Goal: Task Accomplishment & Management: Manage account settings

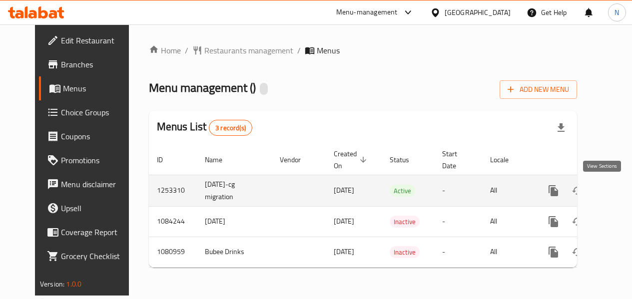
click at [613, 192] on link "enhanced table" at bounding box center [625, 191] width 24 height 24
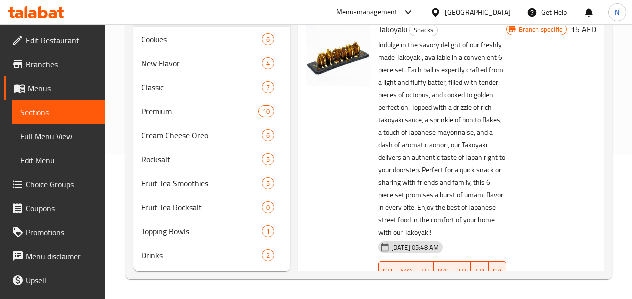
scroll to position [160, 0]
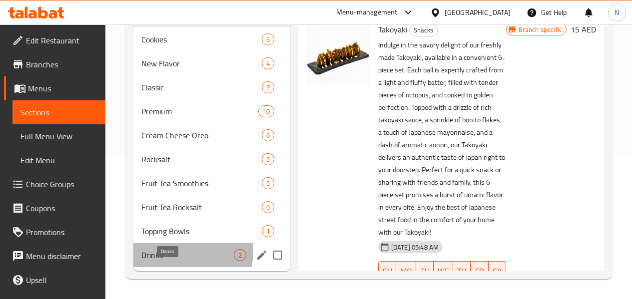
click at [156, 250] on span "Drinks" at bounding box center [187, 255] width 92 height 12
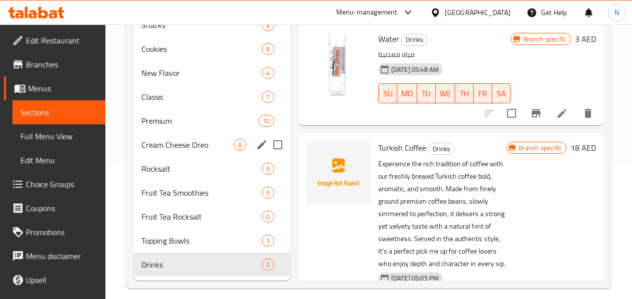
scroll to position [160, 0]
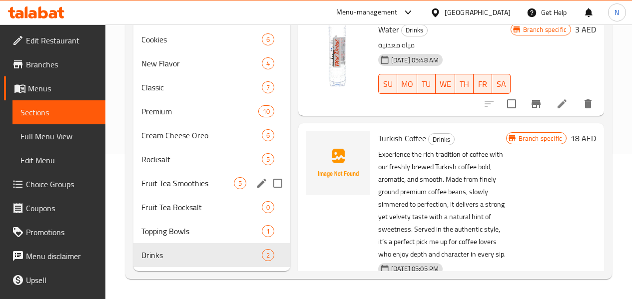
click at [183, 176] on div "Fruit Tea Smoothies 5" at bounding box center [211, 183] width 157 height 24
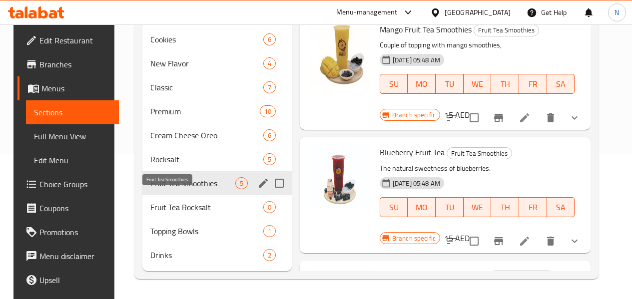
click at [176, 188] on span "Fruit Tea Smoothies" at bounding box center [192, 183] width 85 height 12
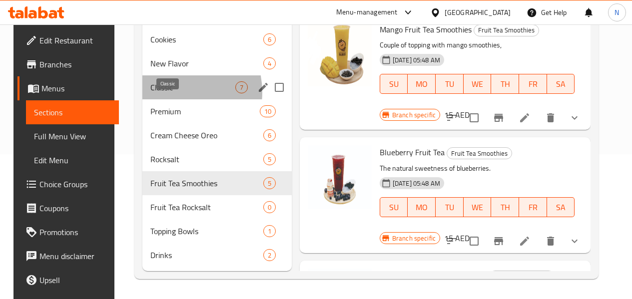
click at [160, 92] on span "Classic" at bounding box center [192, 87] width 85 height 12
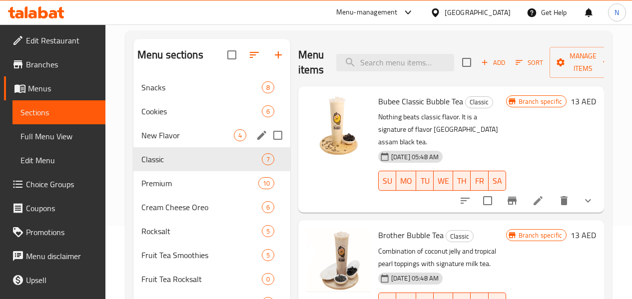
scroll to position [60, 0]
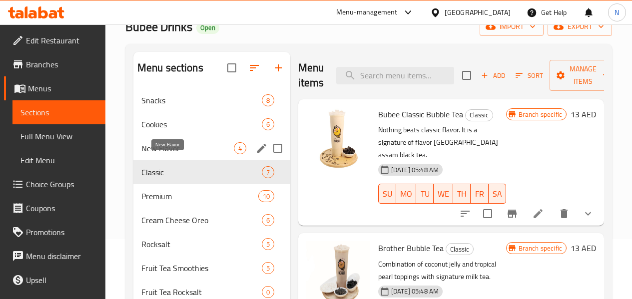
click at [165, 154] on span "New Flavor" at bounding box center [187, 148] width 92 height 12
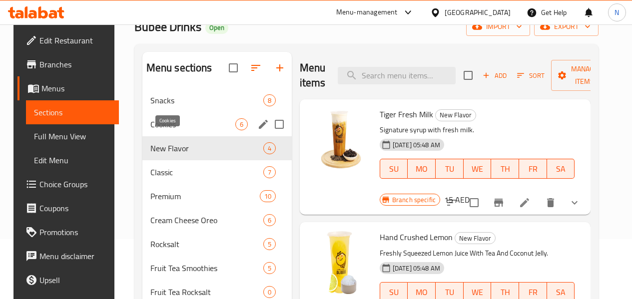
click at [164, 130] on span "Cookies" at bounding box center [192, 124] width 85 height 12
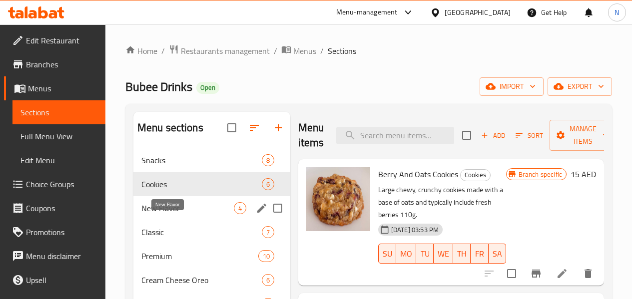
click at [182, 214] on span "New Flavor" at bounding box center [187, 208] width 92 height 12
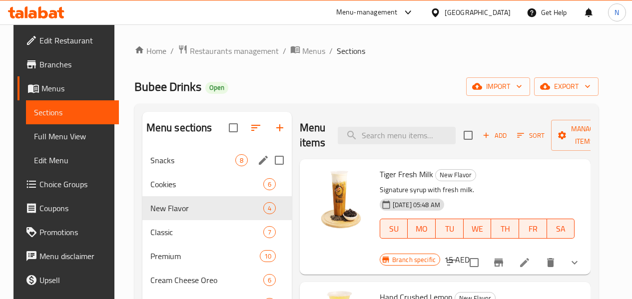
click at [175, 172] on div "Snacks 8" at bounding box center [216, 160] width 149 height 24
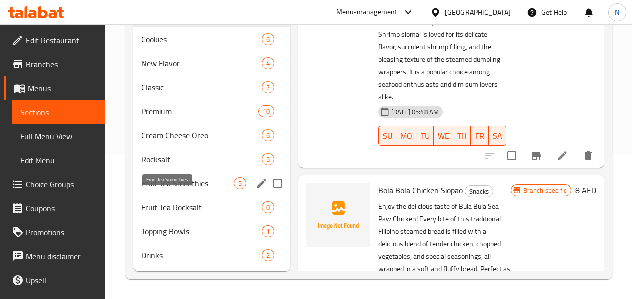
scroll to position [160, 0]
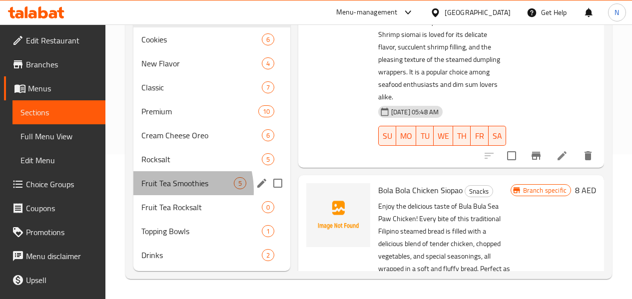
click at [159, 191] on div "Fruit Tea Smoothies 5" at bounding box center [211, 183] width 157 height 24
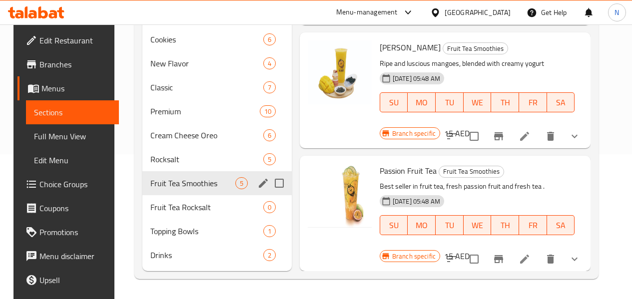
scroll to position [290, 0]
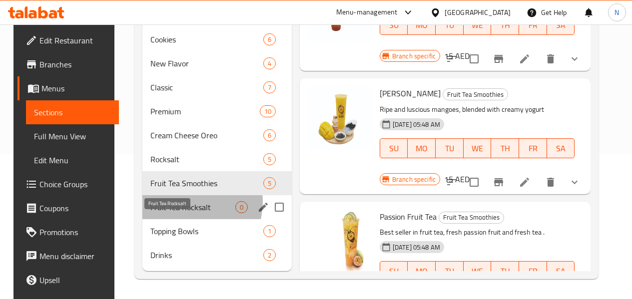
click at [174, 202] on span "Fruit Tea Rocksalt" at bounding box center [192, 207] width 85 height 12
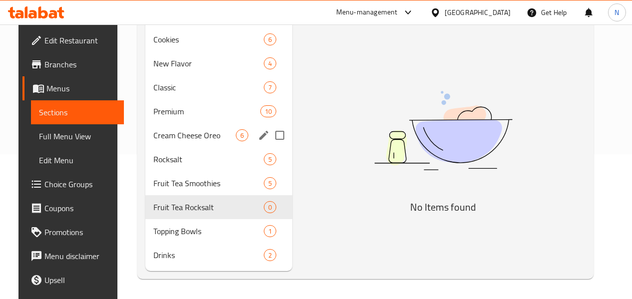
click at [185, 145] on div "Cream Cheese Oreo 6" at bounding box center [218, 135] width 147 height 24
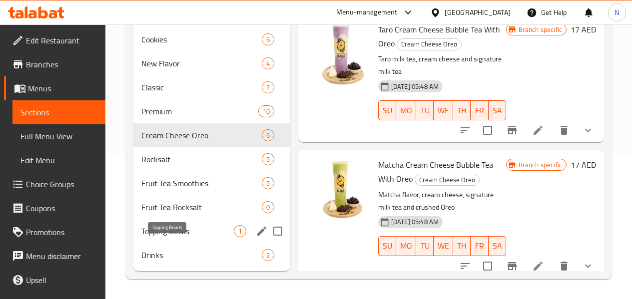
click at [186, 227] on span "Topping Bowls" at bounding box center [187, 231] width 92 height 12
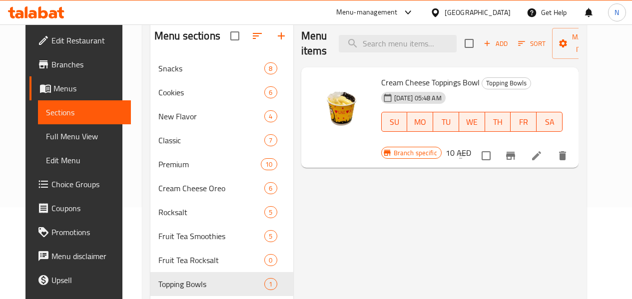
scroll to position [160, 0]
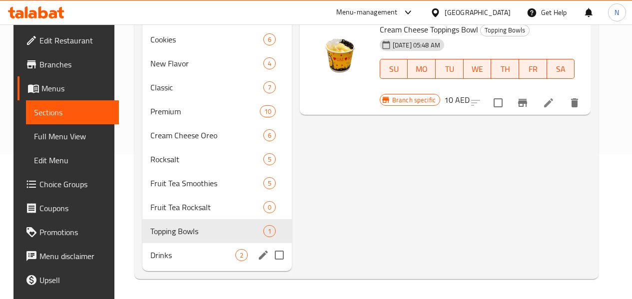
click at [175, 261] on div "Drinks 2" at bounding box center [216, 255] width 149 height 24
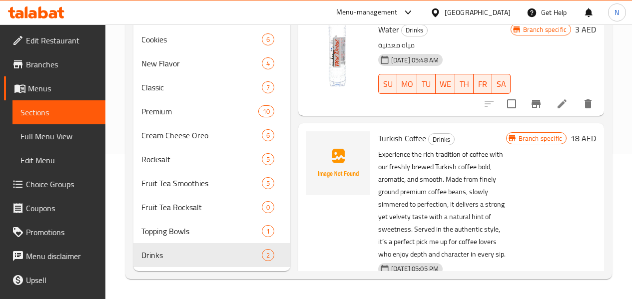
scroll to position [110, 0]
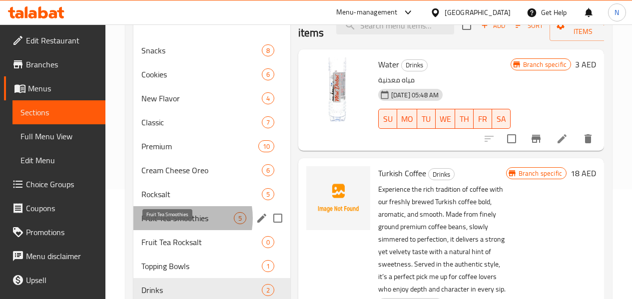
click at [175, 224] on span "Fruit Tea Smoothies" at bounding box center [187, 218] width 92 height 12
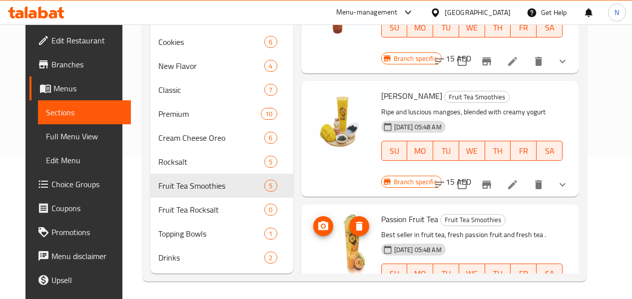
scroll to position [160, 0]
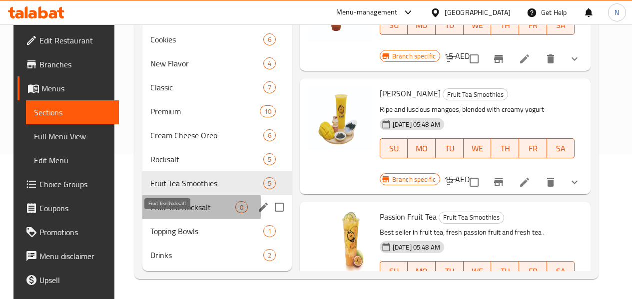
click at [162, 207] on span "Fruit Tea Rocksalt" at bounding box center [192, 207] width 85 height 12
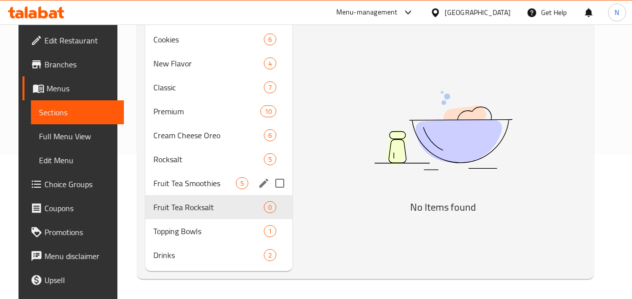
click at [182, 194] on div "Fruit Tea Smoothies 5" at bounding box center [218, 183] width 147 height 24
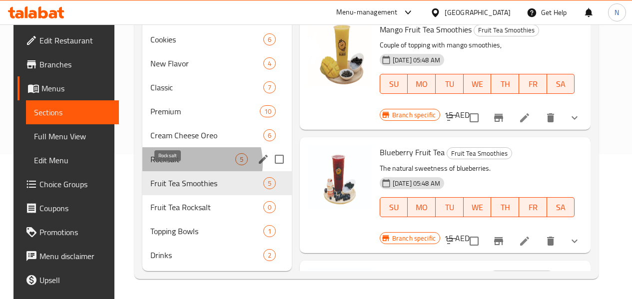
click at [184, 163] on span "Rocksalt" at bounding box center [192, 159] width 85 height 12
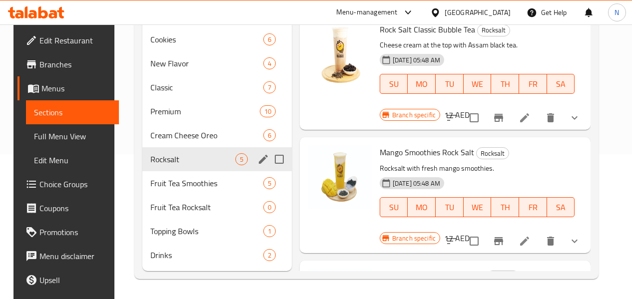
drag, startPoint x: 154, startPoint y: 135, endPoint x: 194, endPoint y: 140, distance: 40.3
click at [208, 147] on div "Snacks 8 Cookies 6 New Flavor 4 Classic 7 Premium 10 Cream Cheese Oreo 6 Rocksa…" at bounding box center [216, 135] width 149 height 264
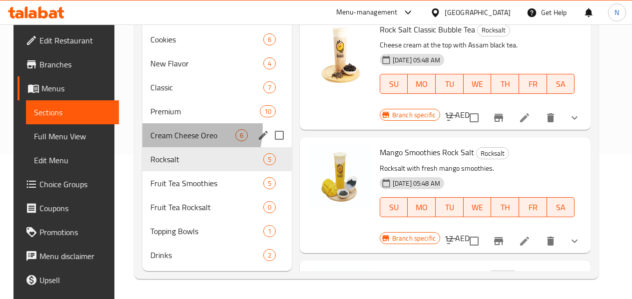
click at [167, 128] on div "Cream Cheese Oreo 6" at bounding box center [216, 135] width 149 height 24
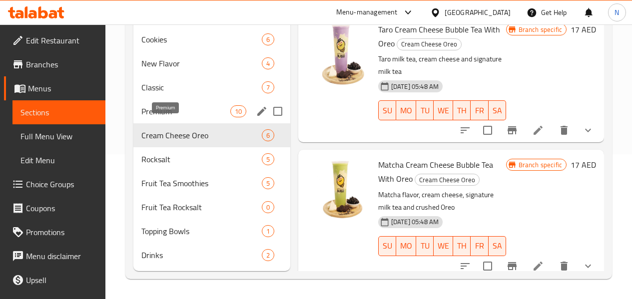
click at [176, 114] on span "Premium" at bounding box center [185, 111] width 89 height 12
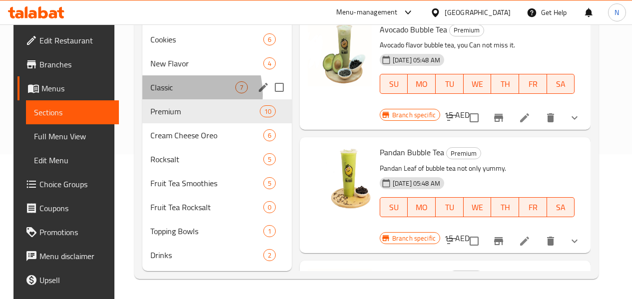
click at [164, 94] on div "Classic 7" at bounding box center [216, 87] width 149 height 24
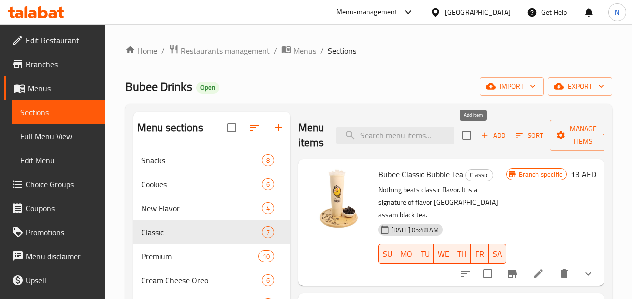
click at [480, 138] on icon "button" at bounding box center [484, 135] width 9 height 9
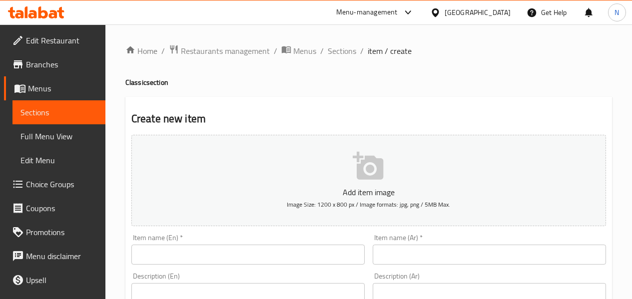
scroll to position [100, 0]
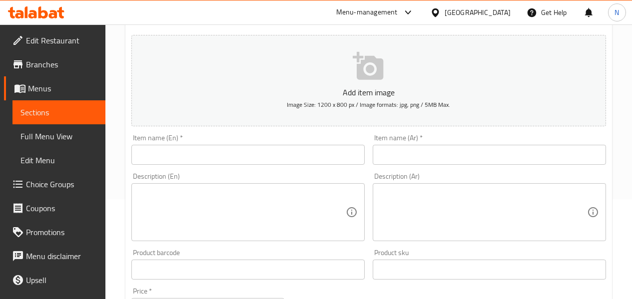
click at [166, 152] on input "text" at bounding box center [247, 155] width 233 height 20
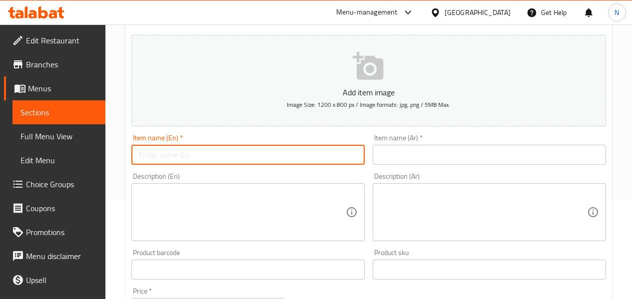
paste input "Buy 1 Large Drink Get 1 Medium Free"
type input "Buy 1 Large Drink Get 1 Medium Free"
click at [257, 210] on textarea at bounding box center [241, 212] width 207 height 47
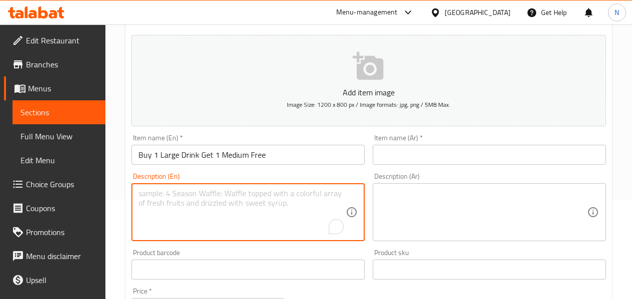
paste textarea "Buy 1 Large Drink Get 1 Medium Free"
type textarea "Buy 1 Large Drink Get 1 Medium Free"
click at [266, 161] on input "Buy 1 Large Drink Get 1 Medium Free" at bounding box center [247, 155] width 233 height 20
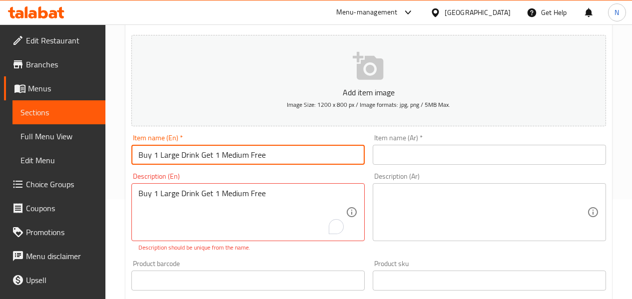
click at [266, 161] on input "Buy 1 Large Drink Get 1 Medium Free" at bounding box center [247, 155] width 233 height 20
type input "O"
type input "Offer 1"
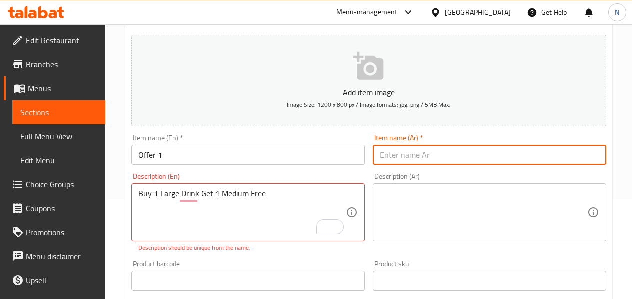
click at [429, 154] on input "text" at bounding box center [488, 155] width 233 height 20
type input "عرض 1"
click at [292, 164] on input "Offer 1" at bounding box center [247, 155] width 233 height 20
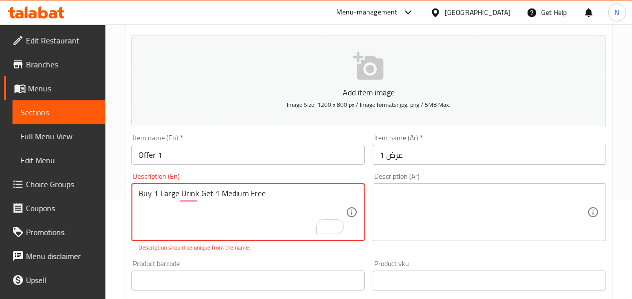
click at [128, 185] on div "Description (En) Buy 1 Large Drink Get 1 Medium Free Description (En) Descripti…" at bounding box center [247, 212] width 241 height 87
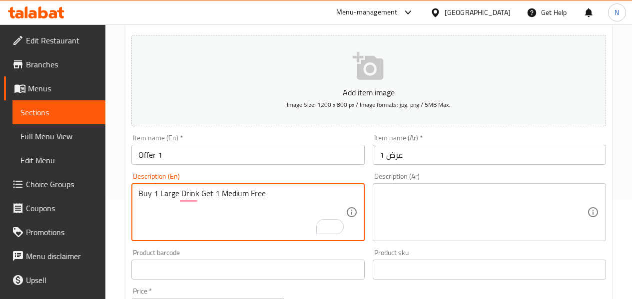
click at [205, 210] on textarea "Buy 1 Large Drink Get 1 Medium Free" at bounding box center [241, 212] width 207 height 47
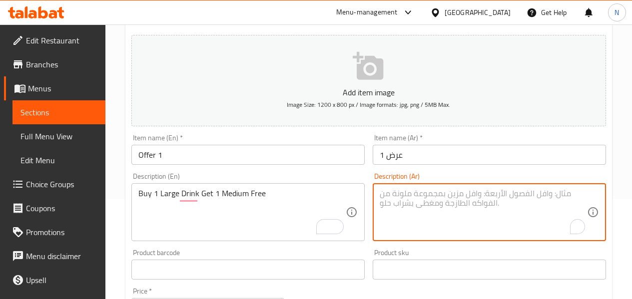
click at [455, 199] on textarea "To enrich screen reader interactions, please activate Accessibility in Grammarl…" at bounding box center [482, 212] width 207 height 47
paste textarea "اشتري مشروبًا كبيرًا واحصل على مشروب متوسط ​​الحجم مجانًا"
click at [363, 178] on div "Description (En) Buy 1 Large Drink Get 1 Medium Free Description (En)" at bounding box center [247, 207] width 233 height 68
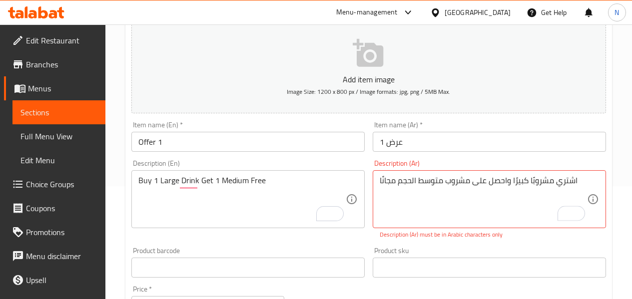
scroll to position [150, 0]
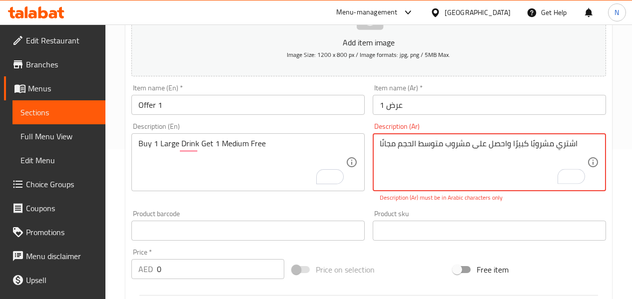
click at [440, 107] on input "عرض 1" at bounding box center [488, 105] width 233 height 20
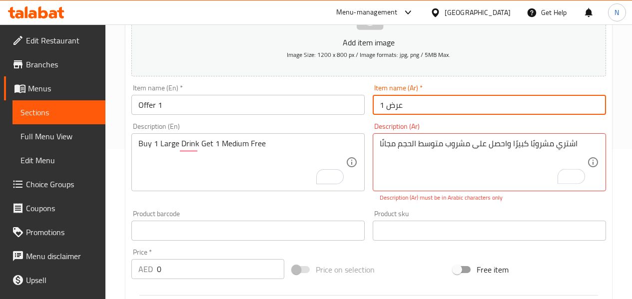
click at [364, 119] on div "Description (En) Buy 1 Large Drink Get 1 Medium Free Description (En)" at bounding box center [247, 162] width 241 height 87
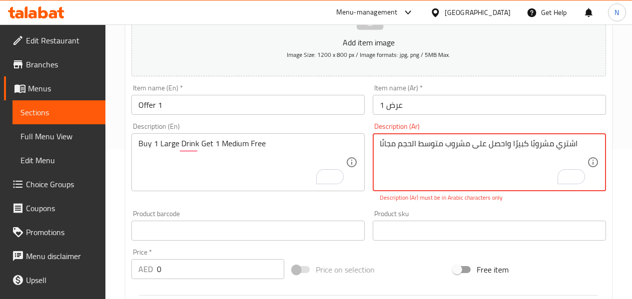
click at [533, 143] on textarea "اشتري مشروبًا كبيرًا واحصل على مشروب متوسط ​​الحجم مجانًا" at bounding box center [482, 162] width 207 height 47
click at [503, 100] on input "عرض 1" at bounding box center [488, 105] width 233 height 20
click at [507, 106] on input "عرض 1" at bounding box center [488, 105] width 233 height 20
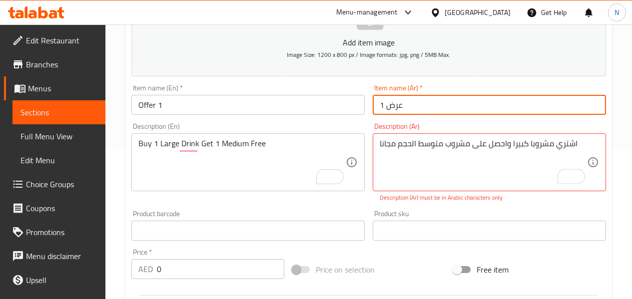
click at [449, 112] on input "عرض 1" at bounding box center [488, 105] width 233 height 20
click at [599, 143] on div "اشتري مشروبا كبيرا واحصل على مشروب متوسط ​​الحجم مجانا Description (Ar)" at bounding box center [488, 162] width 233 height 58
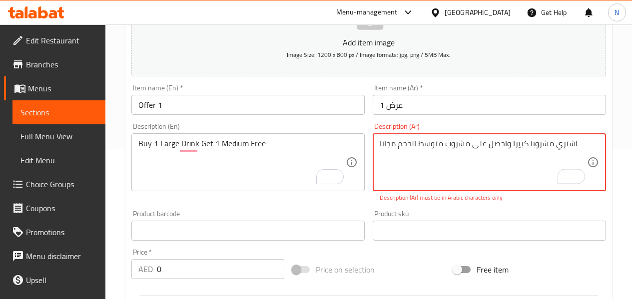
click at [581, 145] on textarea "اشتري مشروبا كبيرا واحصل على مشروب متوسط ​​الحجم مجانا" at bounding box center [482, 162] width 207 height 47
click at [511, 141] on textarea "اشتري مشروبا كبيرا واحصل على مشروب متوسط ​​الحجم مجانا اشتري 1 مشروب كبير واحصل…" at bounding box center [482, 162] width 207 height 47
type textarea "اشتري 1 مشروب كبير واحصل علي 1 مشروب وسط"
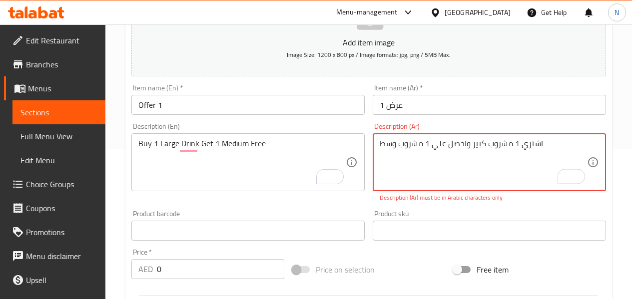
click at [360, 121] on div "Description (En) Buy 1 Large Drink Get 1 Medium Free Description (En)" at bounding box center [247, 162] width 241 height 87
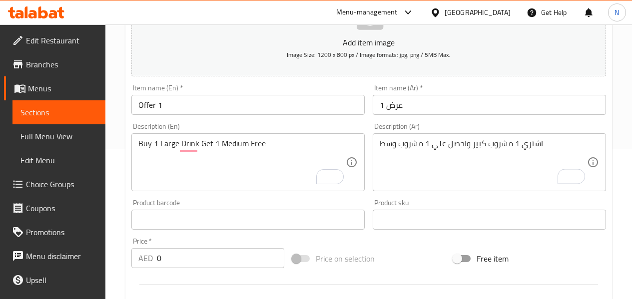
scroll to position [250, 0]
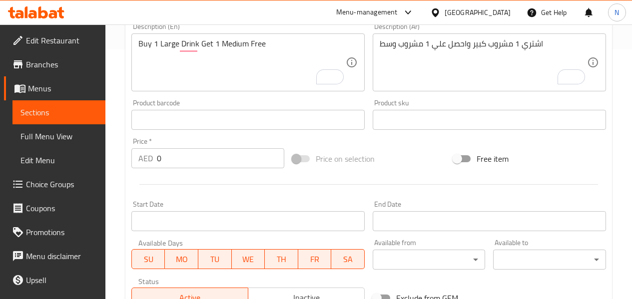
click at [178, 157] on input "0" at bounding box center [220, 158] width 127 height 20
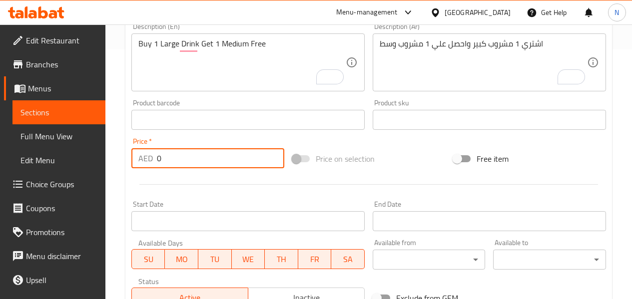
click at [178, 157] on input "0" at bounding box center [220, 158] width 127 height 20
paste input "19.5"
type input "19.5"
click at [122, 156] on div "Home / Restaurants management / Menus / Sections / item / create Classic sectio…" at bounding box center [368, 115] width 526 height 681
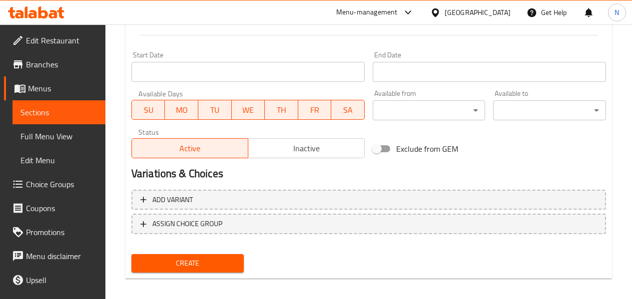
scroll to position [399, 0]
click at [289, 147] on span "Inactive" at bounding box center [306, 148] width 108 height 14
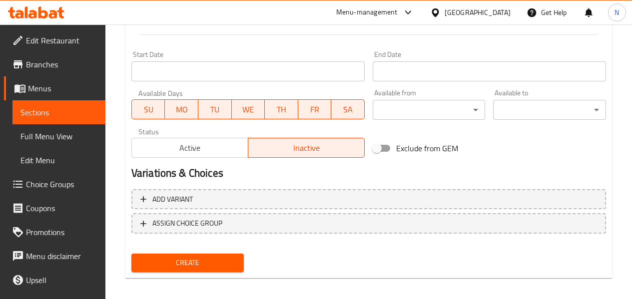
click at [127, 166] on div "Variations & Choices" at bounding box center [368, 173] width 482 height 23
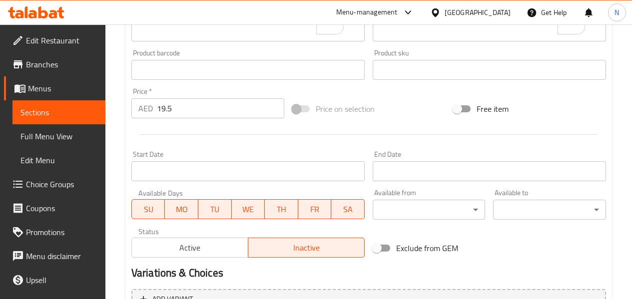
scroll to position [406, 0]
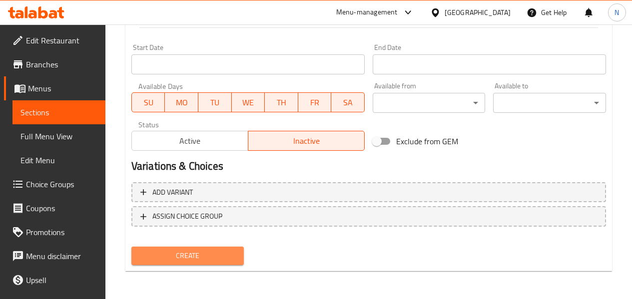
click at [202, 250] on span "Create" at bounding box center [187, 256] width 97 height 12
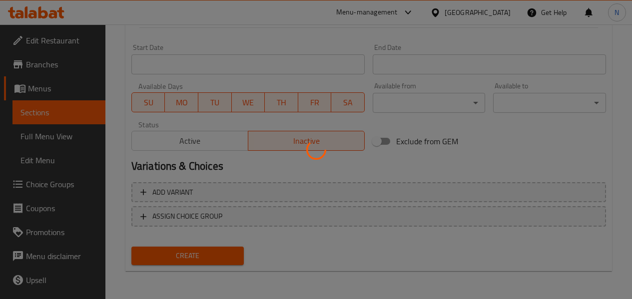
type input "0"
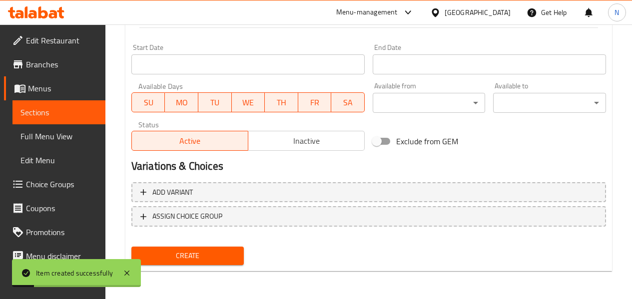
scroll to position [207, 0]
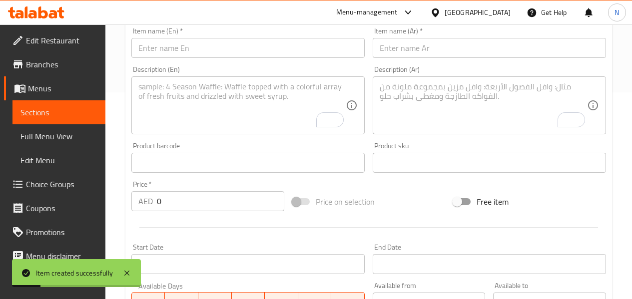
click at [188, 49] on input "text" at bounding box center [247, 48] width 233 height 20
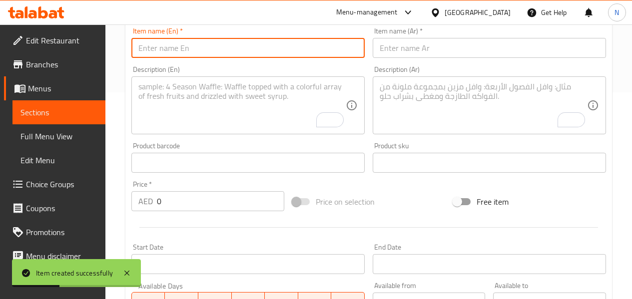
type input "خ"
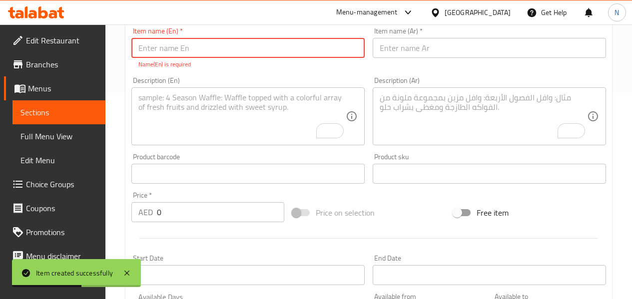
click at [459, 53] on input "text" at bounding box center [488, 48] width 233 height 20
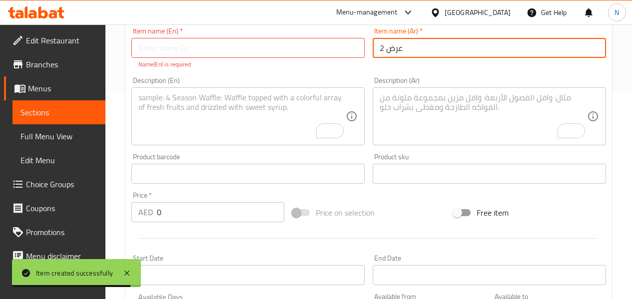
type input "عرض 2"
click at [407, 122] on textarea "To enrich screen reader interactions, please activate Accessibility in Grammarl…" at bounding box center [482, 116] width 207 height 47
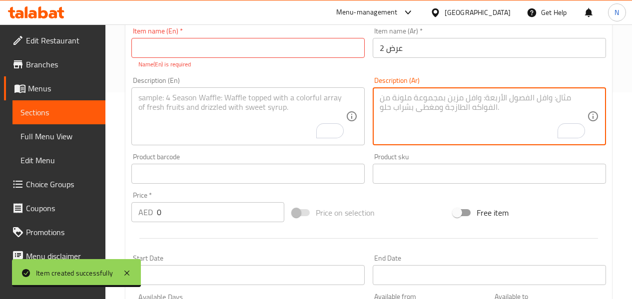
paste textarea "19.5."
type textarea "19.5."
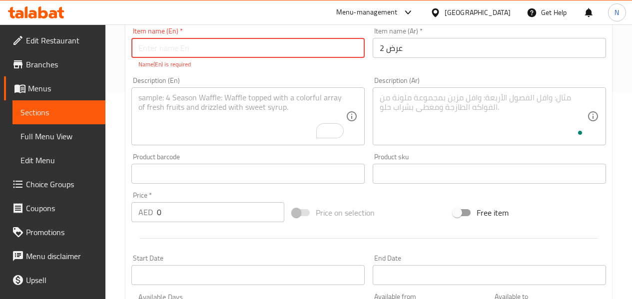
click at [162, 50] on input "text" at bounding box center [247, 48] width 233 height 20
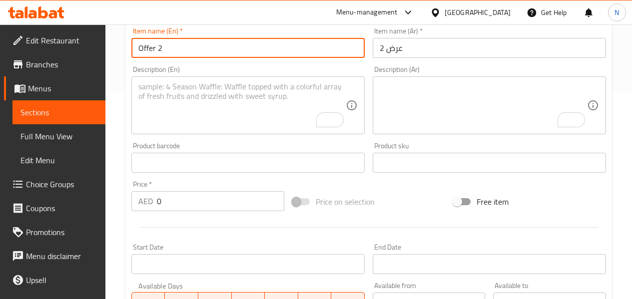
type input "Offer 2"
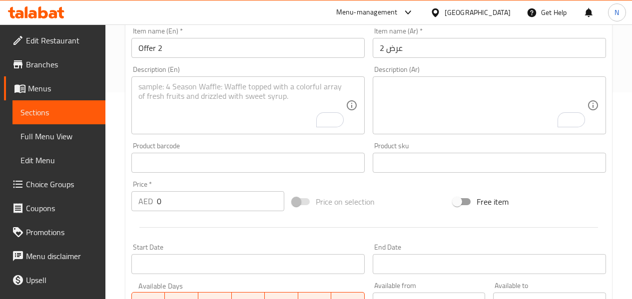
click at [183, 203] on input "0" at bounding box center [220, 201] width 127 height 20
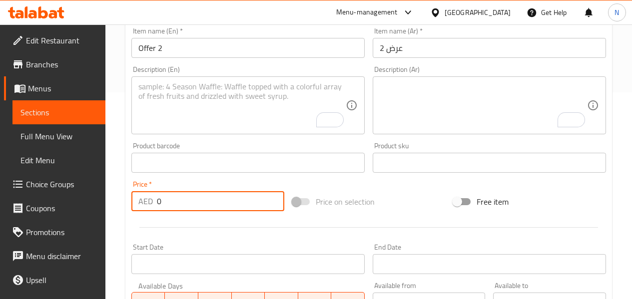
click at [183, 203] on input "0" at bounding box center [220, 201] width 127 height 20
paste input "22"
type input "22"
click at [195, 109] on textarea "To enrich screen reader interactions, please activate Accessibility in Grammarl…" at bounding box center [241, 105] width 207 height 47
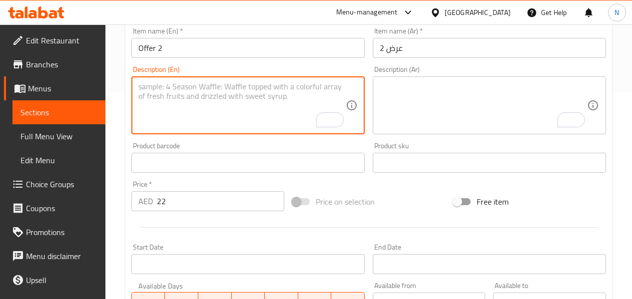
paste textarea "Buy 1 Large Drink Get 1 Medium Free"
type textarea "Buy 1 Large Drink Get 1 Medium Free"
click at [410, 106] on textarea "To enrich screen reader interactions, please activate Accessibility in Grammarl…" at bounding box center [482, 105] width 207 height 47
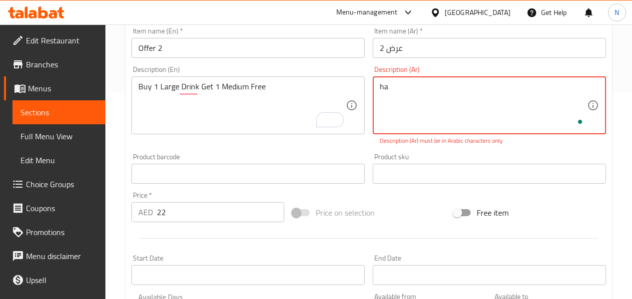
type textarea "h"
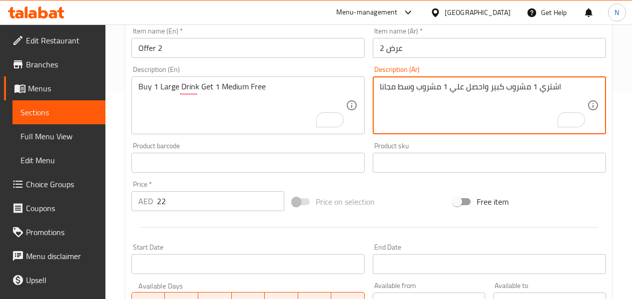
click at [428, 92] on textarea "اشتري 1 مشروب كبير واحصل علي 1 مشروب وسط مجانا" at bounding box center [482, 105] width 207 height 47
type textarea "اشتري 1 مشروب كبير واحصل علي 1 وسط مجانا"
click at [275, 44] on input "Offer 2" at bounding box center [247, 48] width 233 height 20
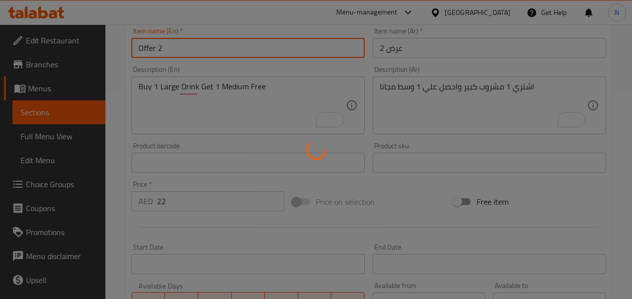
type input "0"
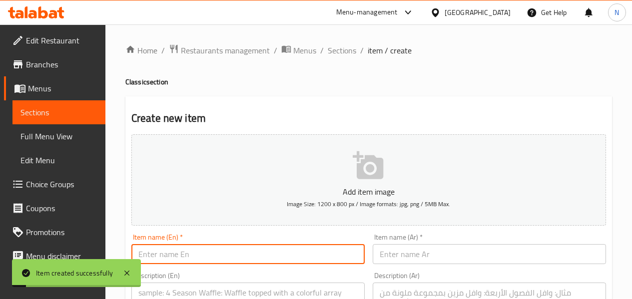
scroll to position [150, 0]
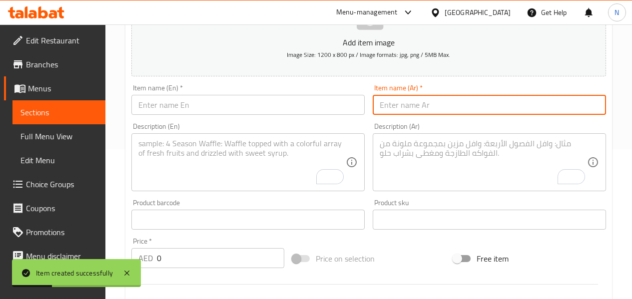
click at [391, 110] on input "text" at bounding box center [488, 105] width 233 height 20
type input "عرض 3"
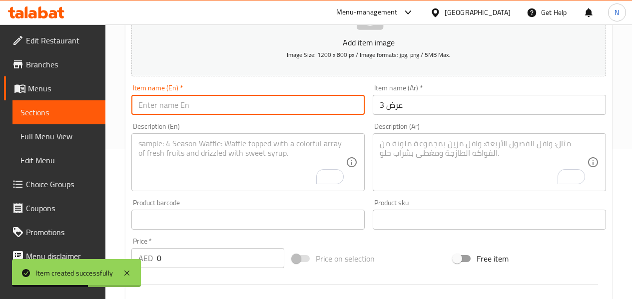
click at [291, 104] on input "text" at bounding box center [247, 105] width 233 height 20
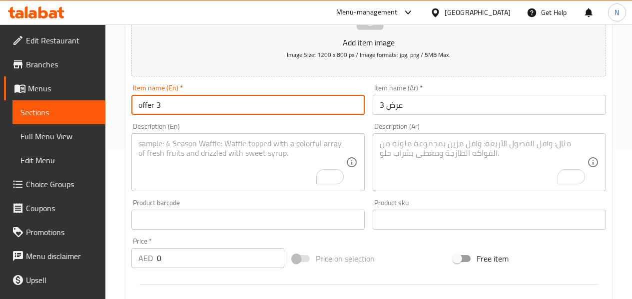
type input "offer 3"
click at [276, 168] on textarea "To enrich screen reader interactions, please activate Accessibility in Grammarl…" at bounding box center [241, 162] width 207 height 47
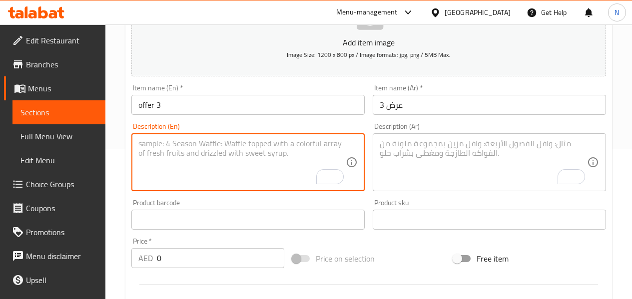
paste textarea "Buy 1 Large Drink Get 1 Medium Free"
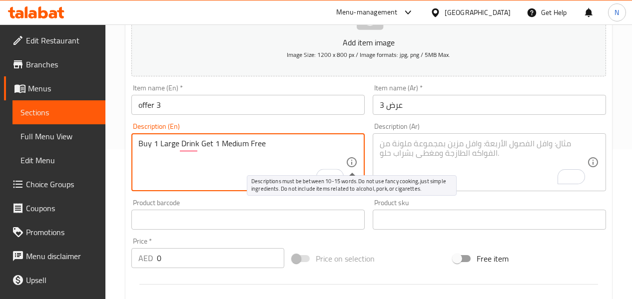
type textarea "Buy 1 Large Drink Get 1 Medium Free"
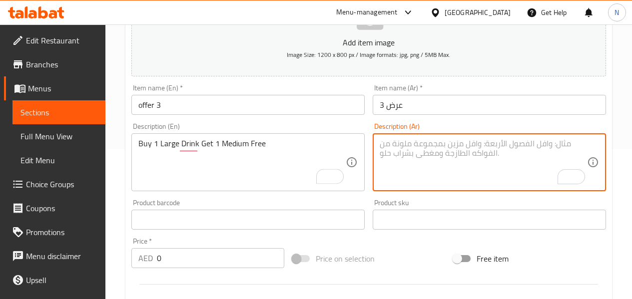
click at [417, 159] on textarea "To enrich screen reader interactions, please activate Accessibility in Grammarl…" at bounding box center [482, 162] width 207 height 47
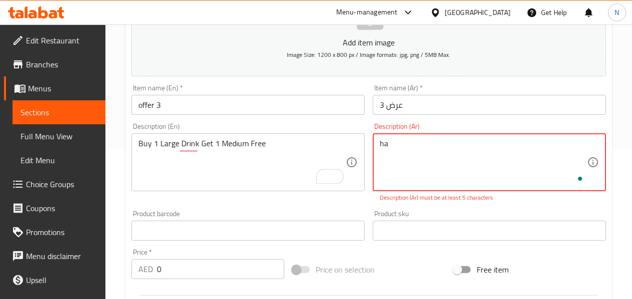
type textarea "h"
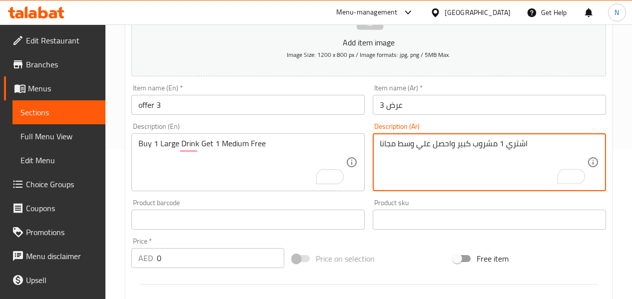
type textarea "اشتري 1 مشروب كبير واحصل علي وسط مجانا"
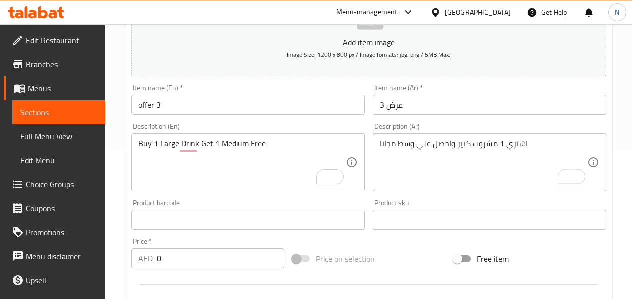
click at [162, 263] on input "0" at bounding box center [220, 258] width 127 height 20
paste input "25"
type input "25"
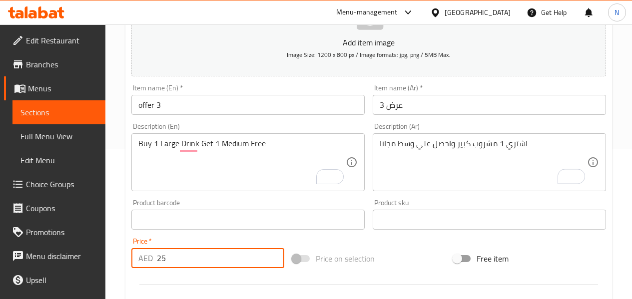
click at [248, 102] on input "offer 3" at bounding box center [247, 105] width 233 height 20
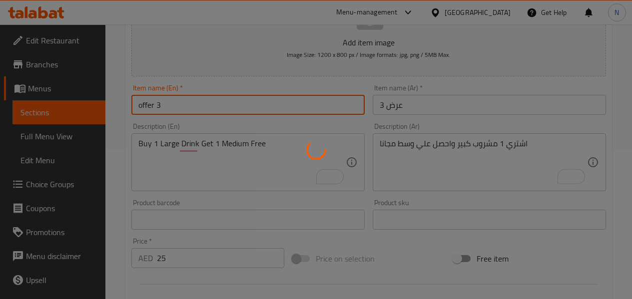
type input "0"
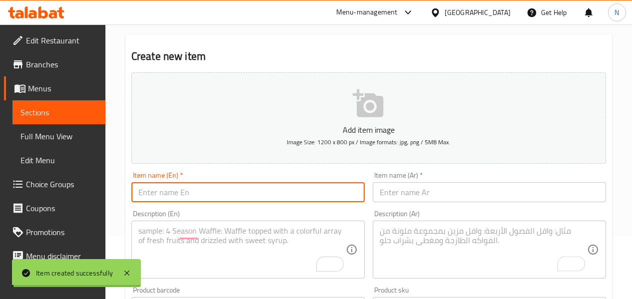
scroll to position [0, 0]
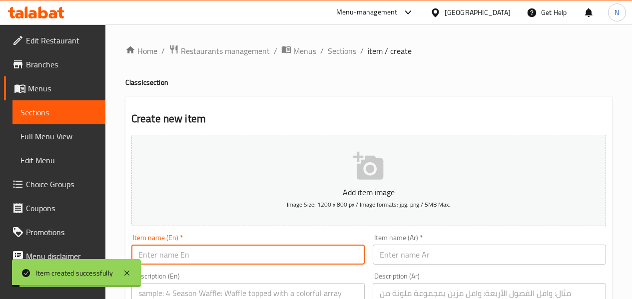
click at [325, 44] on ol "Home / Restaurants management / Menus / Sections / item / create" at bounding box center [368, 50] width 486 height 13
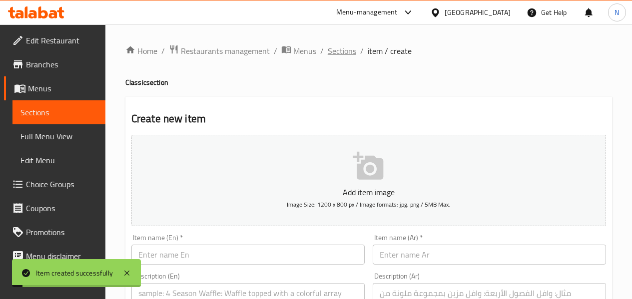
click at [333, 50] on span "Sections" at bounding box center [342, 51] width 28 height 12
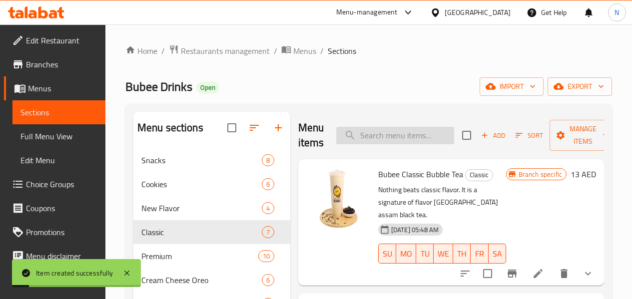
click at [423, 138] on input "search" at bounding box center [395, 135] width 118 height 17
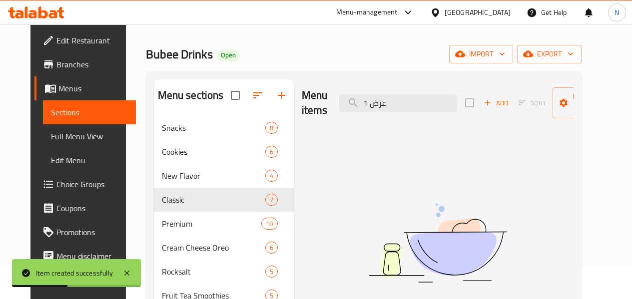
scroll to position [50, 0]
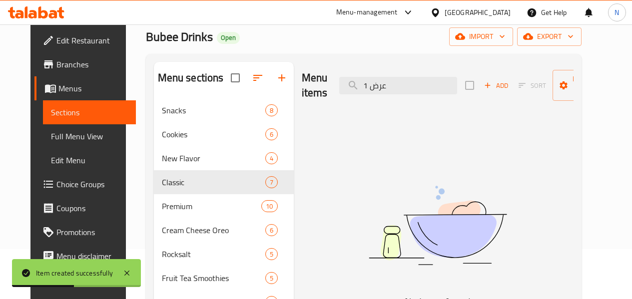
click at [388, 98] on div "Menu items عرض 1 Add Sort Manage items" at bounding box center [438, 85] width 272 height 47
click at [388, 94] on div "Menu items عرض 1 Add Sort Manage items" at bounding box center [438, 85] width 272 height 47
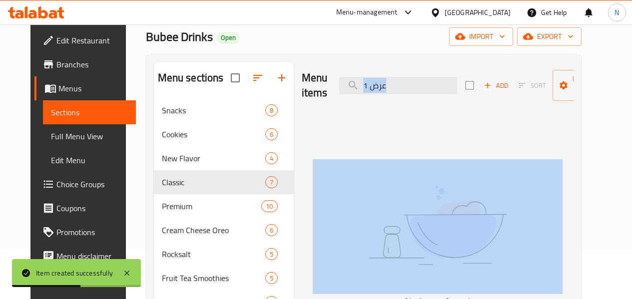
click at [388, 94] on div "Menu items عرض 1 Add Sort Manage items" at bounding box center [438, 85] width 272 height 47
click at [390, 82] on input "عرض 1" at bounding box center [398, 85] width 118 height 17
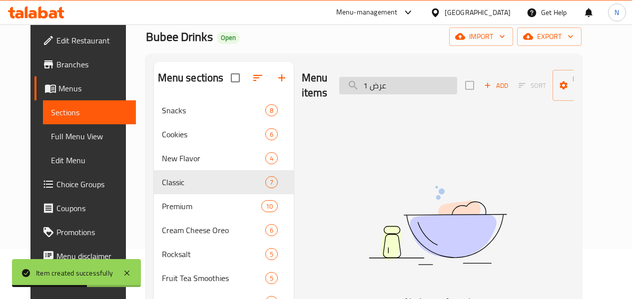
click at [390, 82] on input "عرض 1" at bounding box center [398, 85] width 118 height 17
type input "عرض"
click at [390, 82] on input "عرض" at bounding box center [398, 85] width 118 height 17
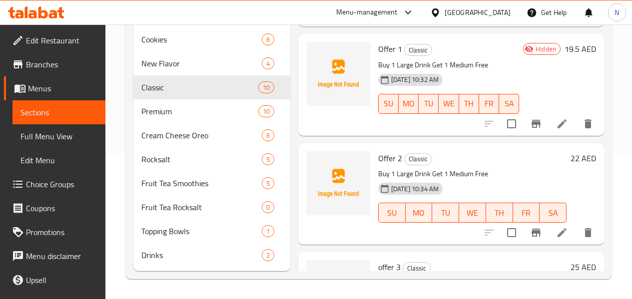
scroll to position [110, 0]
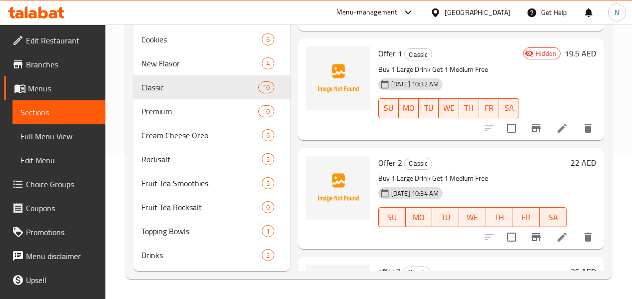
click at [556, 122] on icon at bounding box center [562, 128] width 12 height 12
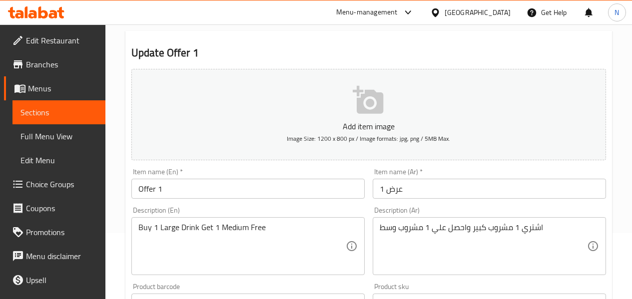
scroll to position [150, 0]
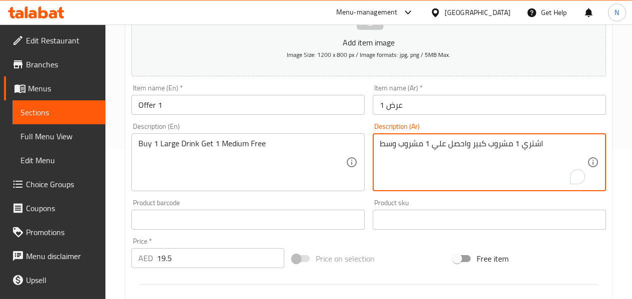
click at [416, 147] on textarea "اشتري 1 مشروب كبير واحصل علي 1 مشروب وسط" at bounding box center [482, 162] width 207 height 47
click at [554, 146] on textarea "اشتري 1 مشروب كبير واحصل علي 1 وسط" at bounding box center [482, 162] width 207 height 47
type textarea "اشتري 1 مشروب كبير واحصل علي 1 وسط مجانا"
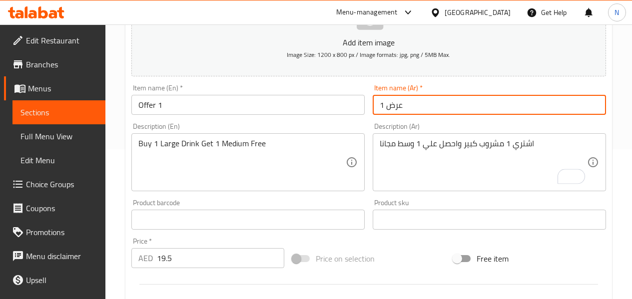
click at [456, 98] on input "عرض 1" at bounding box center [488, 105] width 233 height 20
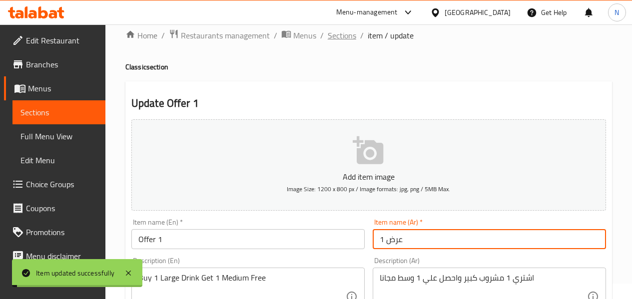
scroll to position [0, 0]
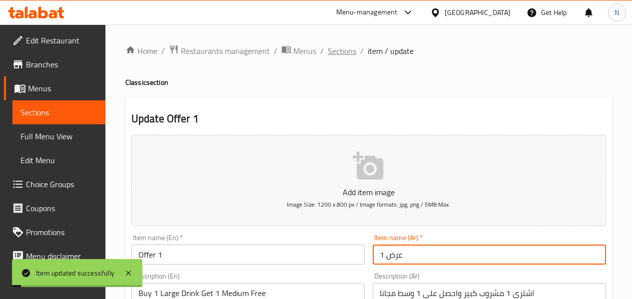
click at [328, 55] on span "Sections" at bounding box center [342, 51] width 28 height 12
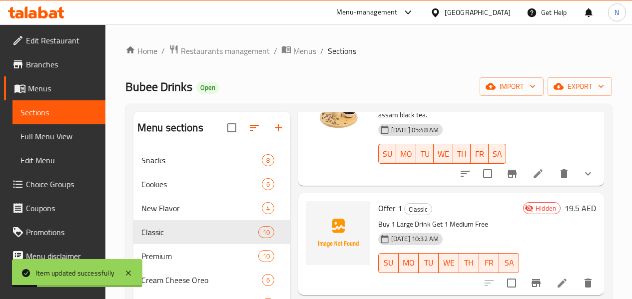
scroll to position [300, 0]
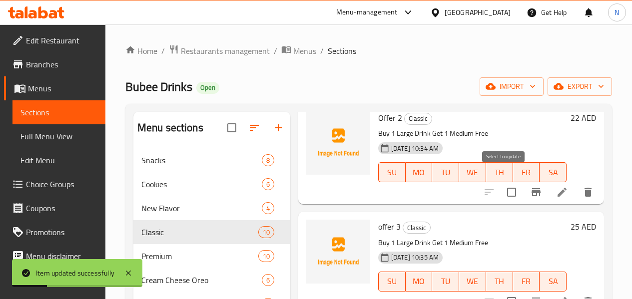
click at [509, 182] on input "checkbox" at bounding box center [511, 192] width 21 height 21
checkbox input "true"
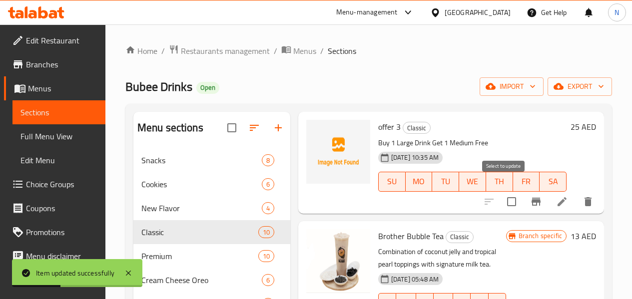
click at [510, 191] on input "checkbox" at bounding box center [511, 201] width 21 height 21
checkbox input "true"
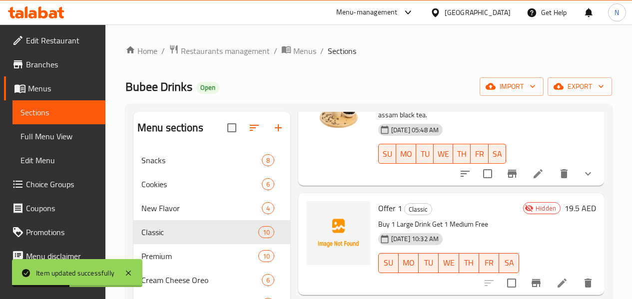
scroll to position [0, 0]
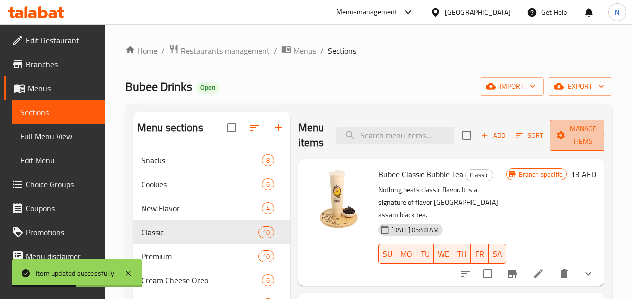
click at [570, 135] on span "Manage items" at bounding box center [582, 135] width 51 height 25
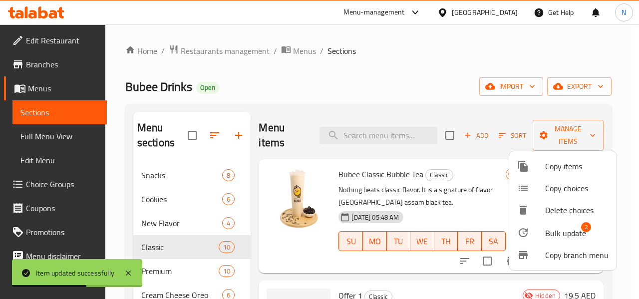
click at [552, 227] on span "Bulk update" at bounding box center [565, 233] width 41 height 12
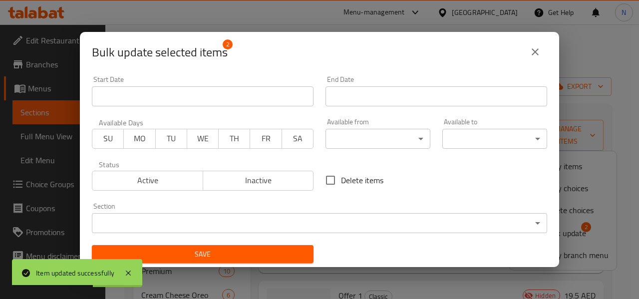
click at [344, 189] on label "Delete items" at bounding box center [351, 180] width 63 height 21
click at [341, 189] on input "Delete items" at bounding box center [330, 180] width 21 height 21
checkbox input "true"
click at [540, 52] on icon "close" at bounding box center [535, 52] width 12 height 12
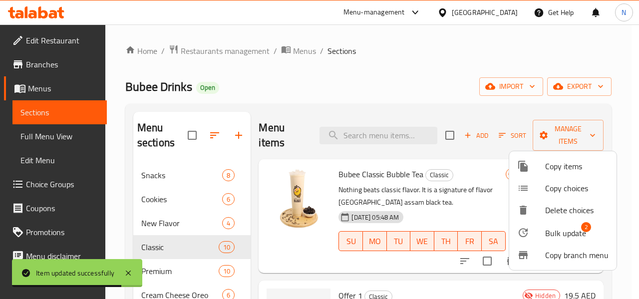
click at [555, 227] on span "Bulk update" at bounding box center [565, 233] width 41 height 12
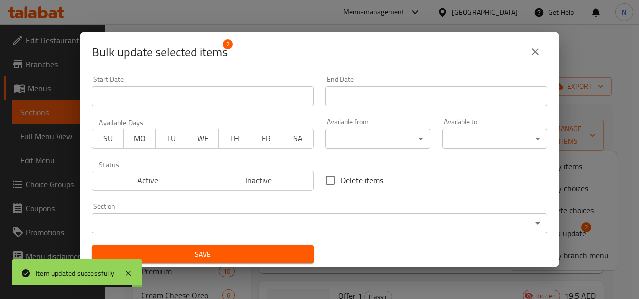
click at [248, 186] on span "Inactive" at bounding box center [258, 180] width 103 height 14
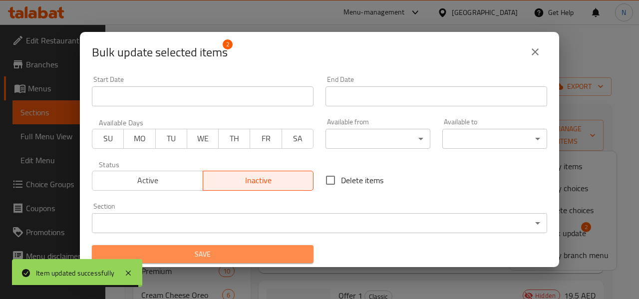
click at [255, 256] on span "Save" at bounding box center [203, 254] width 206 height 12
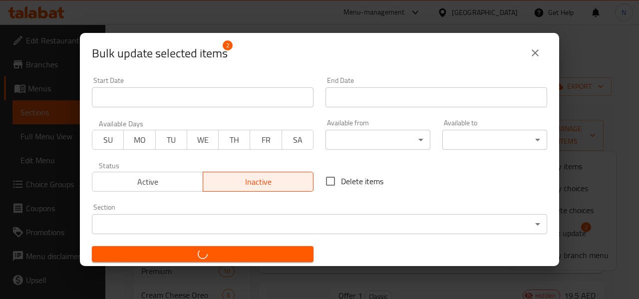
checkbox input "false"
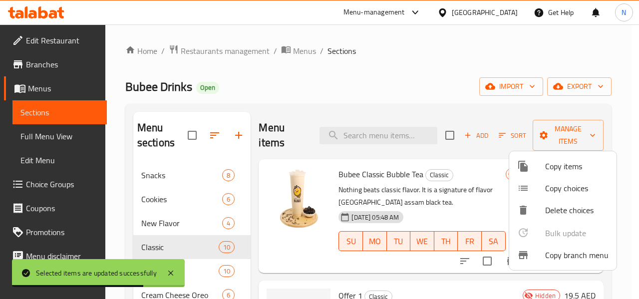
click at [414, 135] on div at bounding box center [319, 149] width 639 height 299
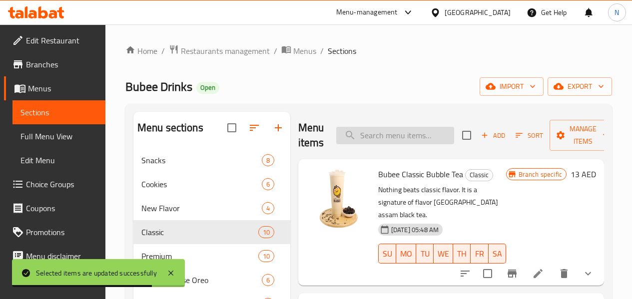
click at [407, 130] on input "search" at bounding box center [395, 135] width 118 height 17
paste input "Brother Bubble Tea"
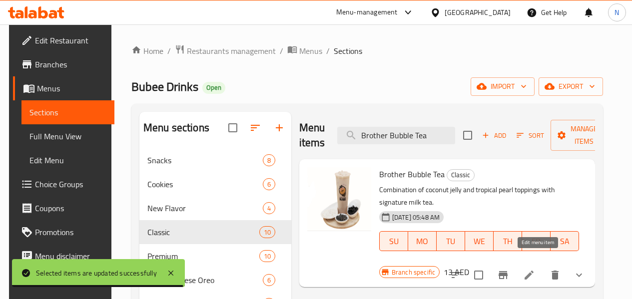
type input "Brother Bubble Tea"
click at [533, 271] on icon at bounding box center [528, 275] width 9 height 9
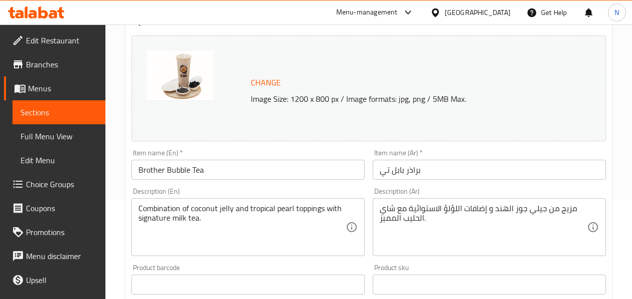
scroll to position [100, 0]
click at [414, 173] on input "براذر بابل تي" at bounding box center [488, 169] width 233 height 20
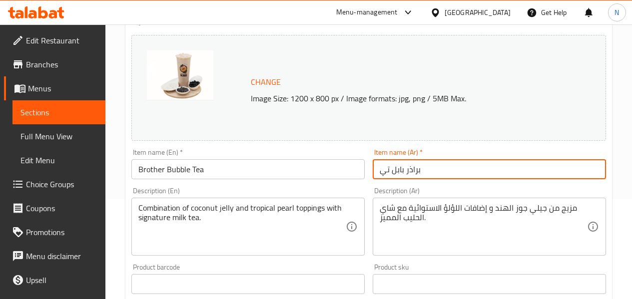
click at [414, 173] on input "براذر بابل تي" at bounding box center [488, 169] width 233 height 20
click at [392, 171] on input "براذر بابل تي" at bounding box center [488, 169] width 233 height 20
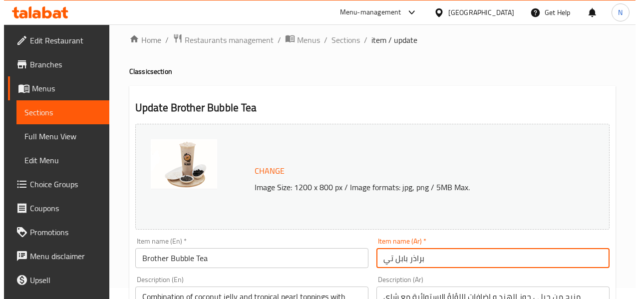
scroll to position [0, 0]
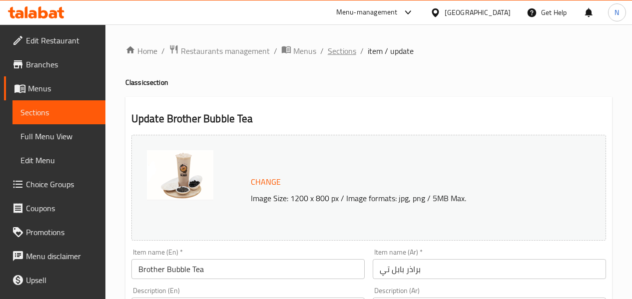
click at [328, 55] on span "Sections" at bounding box center [342, 51] width 28 height 12
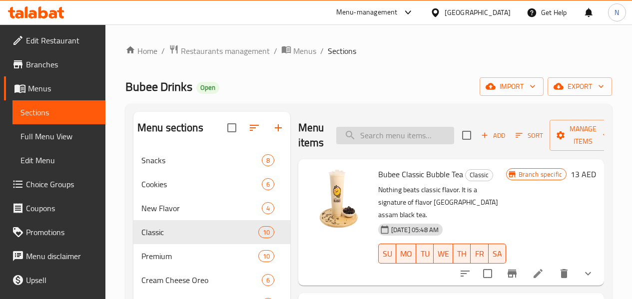
click at [388, 135] on input "search" at bounding box center [395, 135] width 118 height 17
paste input "Taro Bubble Tea"
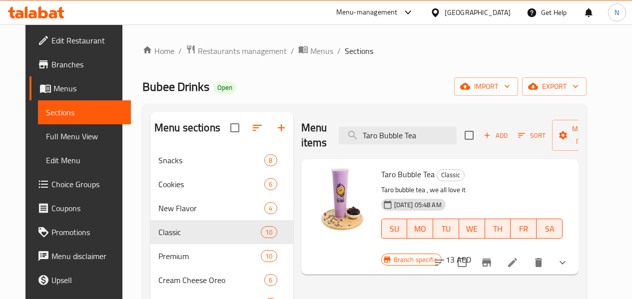
type input "Taro Bubble Tea"
click at [526, 254] on li at bounding box center [512, 263] width 28 height 18
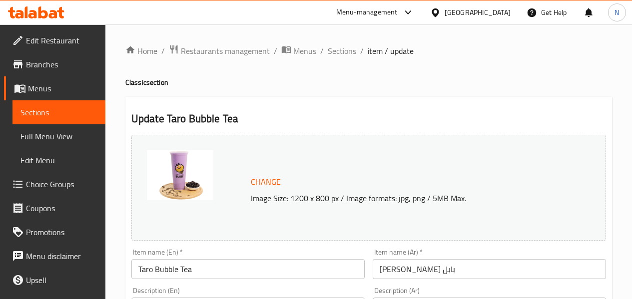
click at [411, 266] on input "[PERSON_NAME] بابل" at bounding box center [488, 269] width 233 height 20
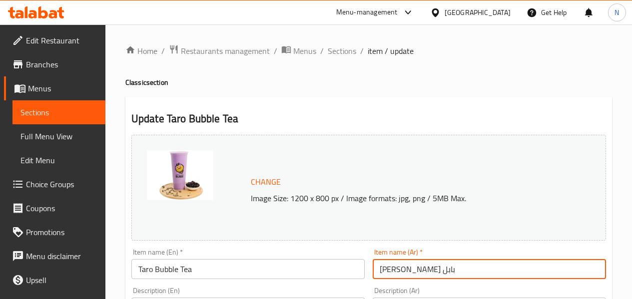
click at [411, 266] on input "[PERSON_NAME] بابل" at bounding box center [488, 269] width 233 height 20
click at [341, 47] on span "Sections" at bounding box center [342, 51] width 28 height 12
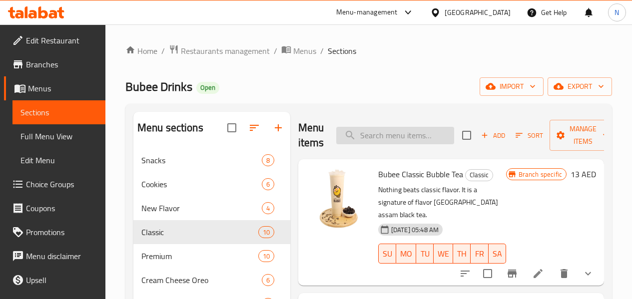
click at [377, 133] on input "search" at bounding box center [395, 135] width 118 height 17
paste input "Mango Bubble Tea"
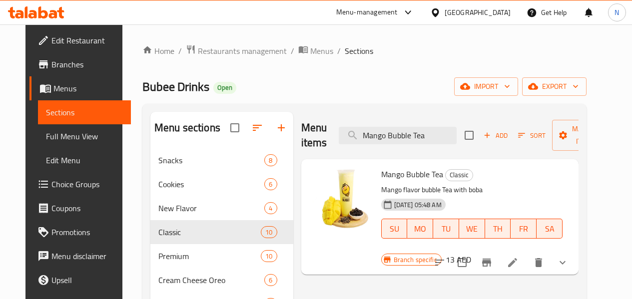
type input "Mango Bubble Tea"
click at [526, 254] on li at bounding box center [512, 263] width 28 height 18
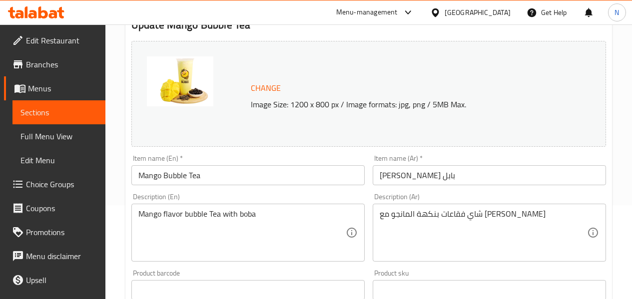
scroll to position [100, 0]
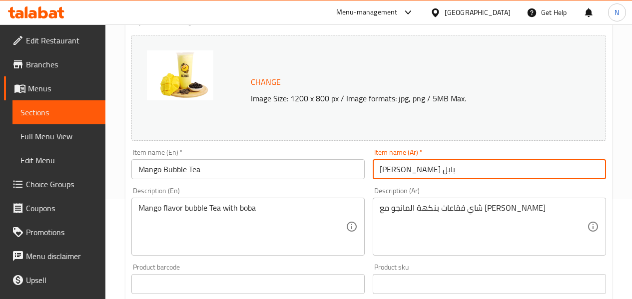
click at [421, 170] on input "[PERSON_NAME] بابل" at bounding box center [488, 169] width 233 height 20
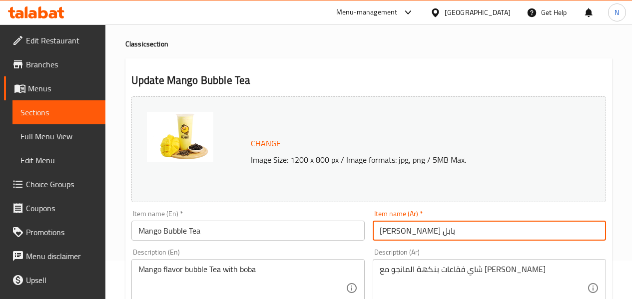
scroll to position [0, 0]
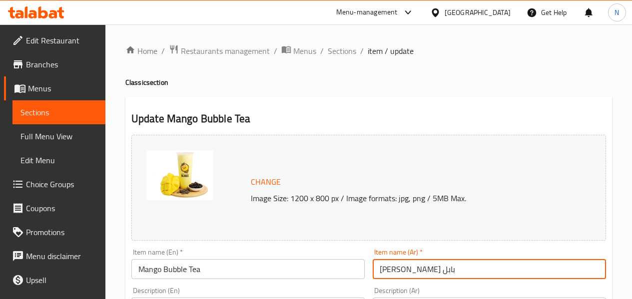
click at [326, 55] on ol "Home / Restaurants management / Menus / Sections / item / update" at bounding box center [368, 50] width 486 height 13
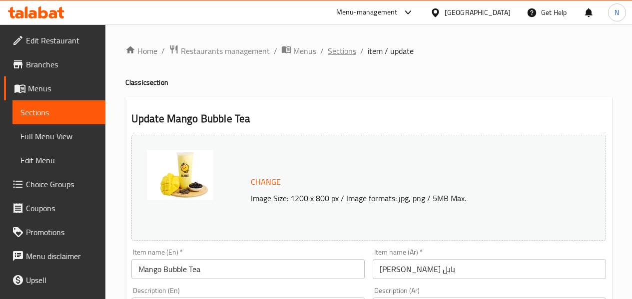
click at [344, 45] on span "Sections" at bounding box center [342, 51] width 28 height 12
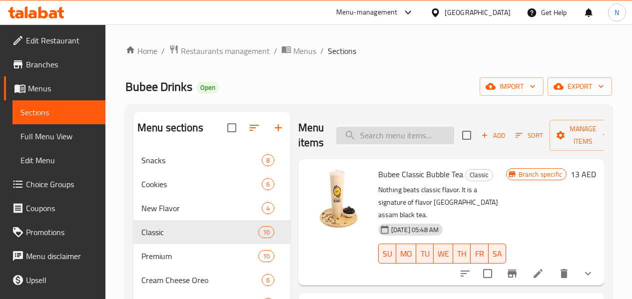
click at [377, 133] on input "search" at bounding box center [395, 135] width 118 height 17
paste input "Matcha Bubble Tea"
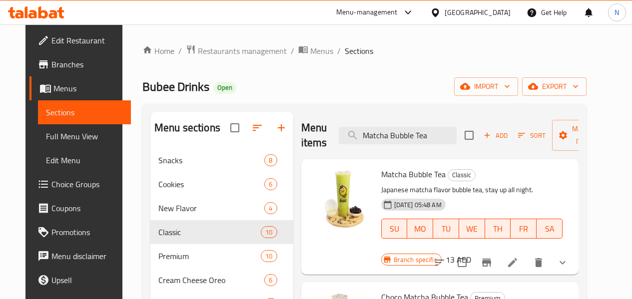
type input "Matcha Bubble Tea"
click at [518, 257] on icon at bounding box center [512, 263] width 12 height 12
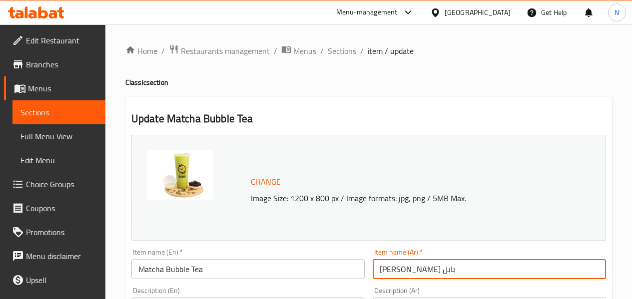
click at [397, 264] on input "[PERSON_NAME] بابل" at bounding box center [488, 269] width 233 height 20
click at [413, 268] on input "[PERSON_NAME] بابل" at bounding box center [488, 269] width 233 height 20
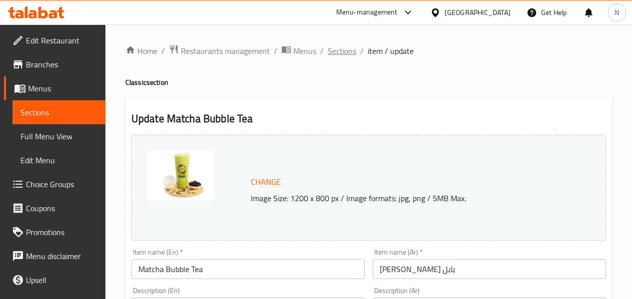
click at [345, 56] on span "Sections" at bounding box center [342, 51] width 28 height 12
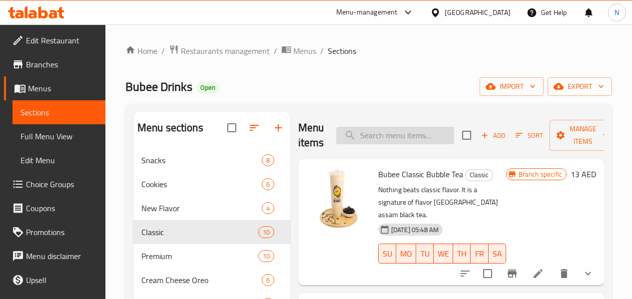
click at [392, 136] on input "search" at bounding box center [395, 135] width 118 height 17
paste input "Coffee Bubble Tea"
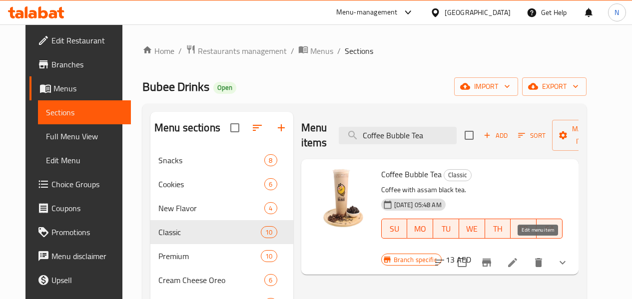
type input "Coffee Bubble Tea"
click at [517, 258] on icon at bounding box center [512, 262] width 9 height 9
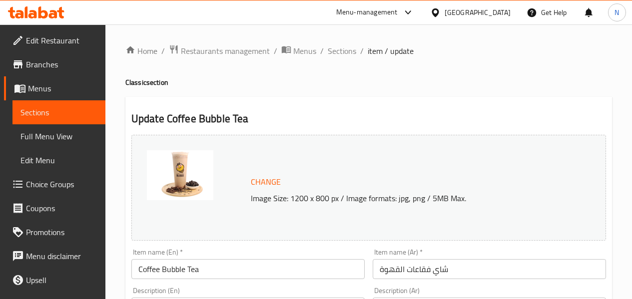
click at [439, 266] on input "شاي فقاعات القهوة" at bounding box center [488, 269] width 233 height 20
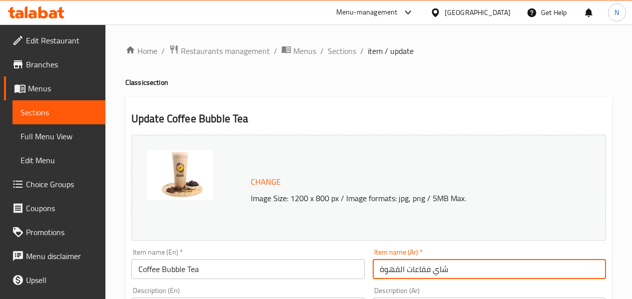
click at [439, 266] on input "شاي فقاعات القهوة" at bounding box center [488, 269] width 233 height 20
click at [335, 54] on span "Sections" at bounding box center [342, 51] width 28 height 12
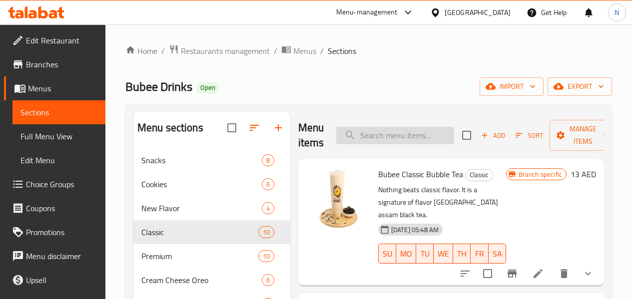
click at [384, 138] on input "search" at bounding box center [395, 135] width 118 height 17
paste input "Sweet Melon Bubble Tea"
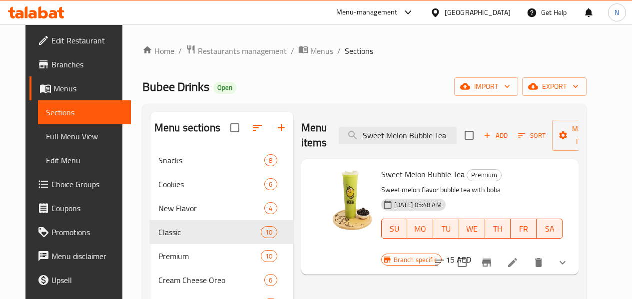
type input "Sweet Melon Bubble Tea"
click at [61, 138] on span "Full Menu View" at bounding box center [84, 136] width 77 height 12
